Goal: Information Seeking & Learning: Learn about a topic

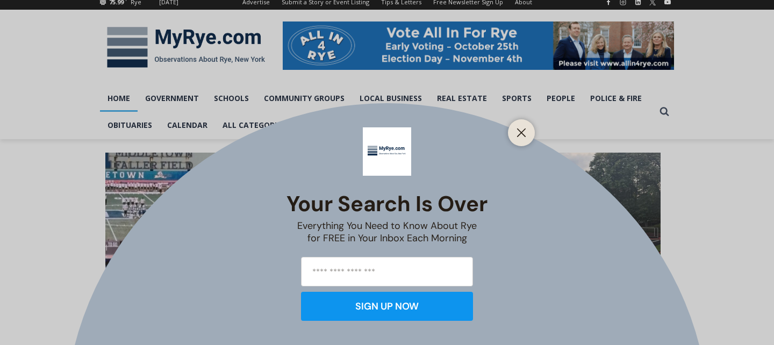
scroll to position [161, 0]
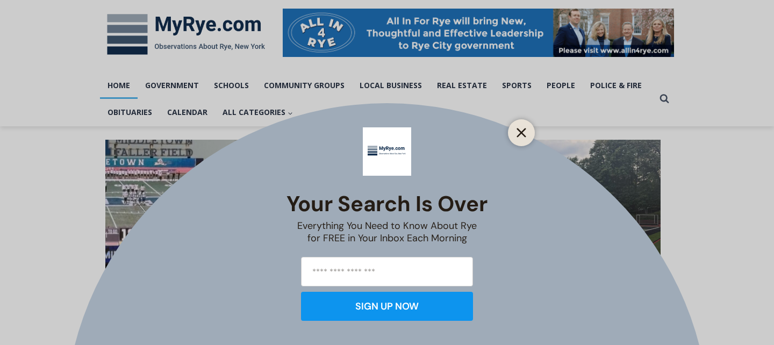
click at [524, 132] on icon "Close" at bounding box center [522, 133] width 10 height 10
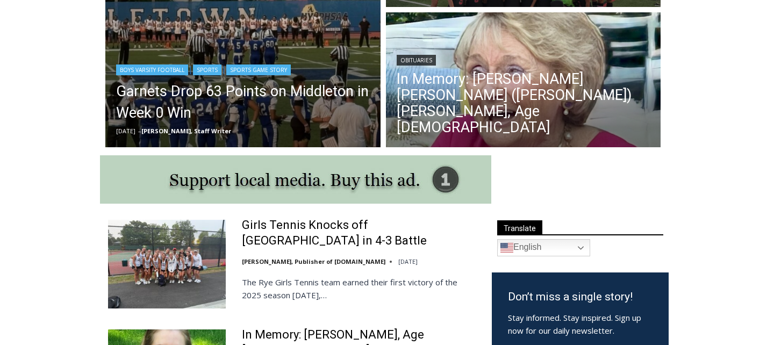
scroll to position [429, 0]
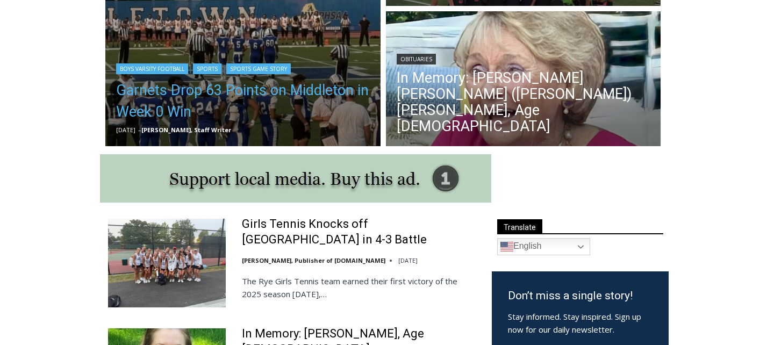
click at [290, 92] on link "Garnets Drop 63 Points on Middleton in Week 0 Win" at bounding box center [243, 101] width 254 height 43
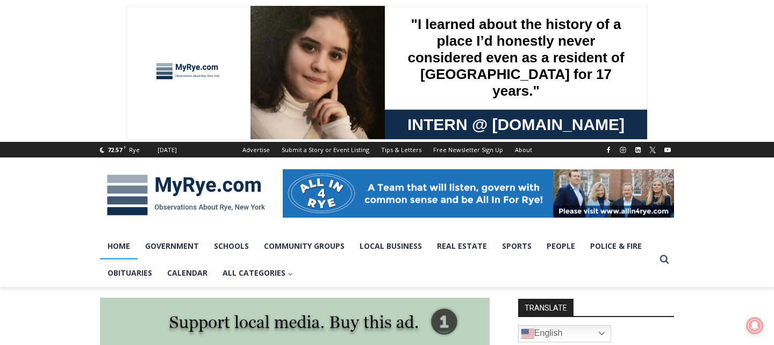
click at [120, 248] on link "Home" at bounding box center [119, 246] width 38 height 27
